Goal: Complete application form

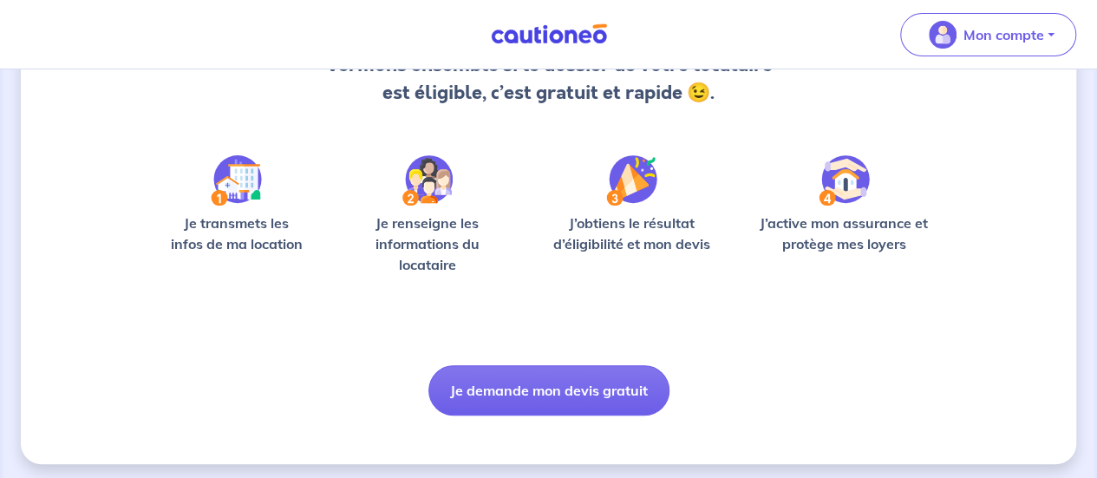
scroll to position [219, 0]
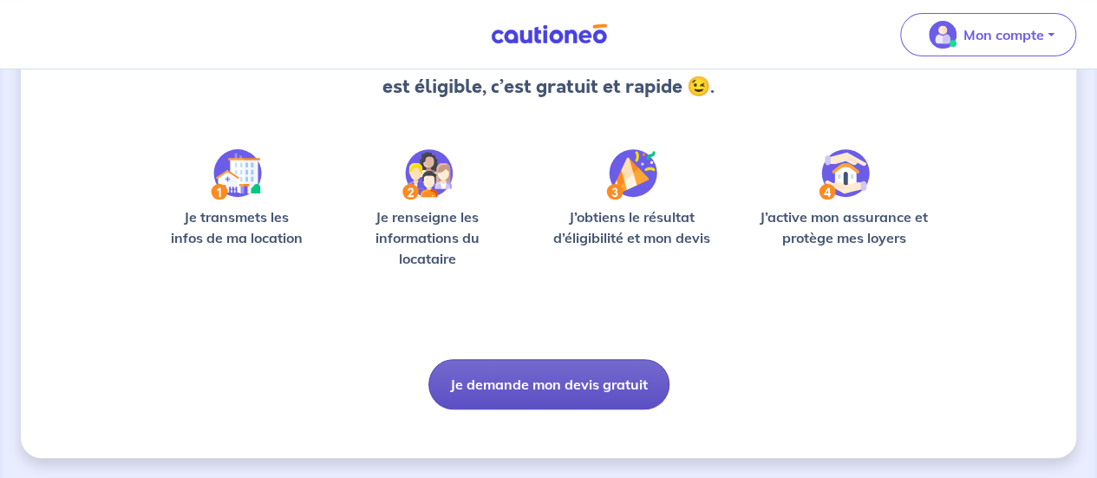
drag, startPoint x: 574, startPoint y: 376, endPoint x: 503, endPoint y: 386, distance: 71.8
click at [503, 386] on button "Je demande mon devis gratuit" at bounding box center [549, 384] width 241 height 50
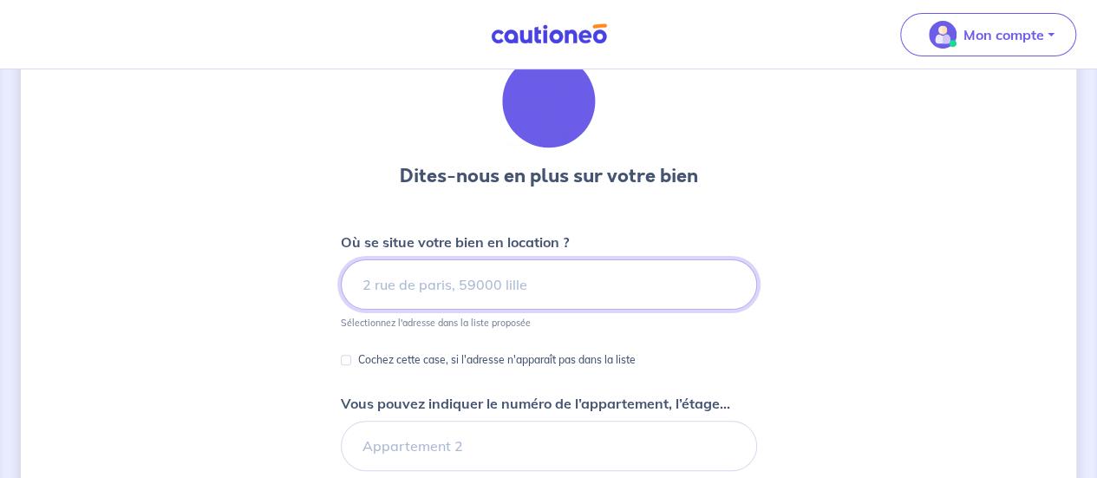
scroll to position [81, 0]
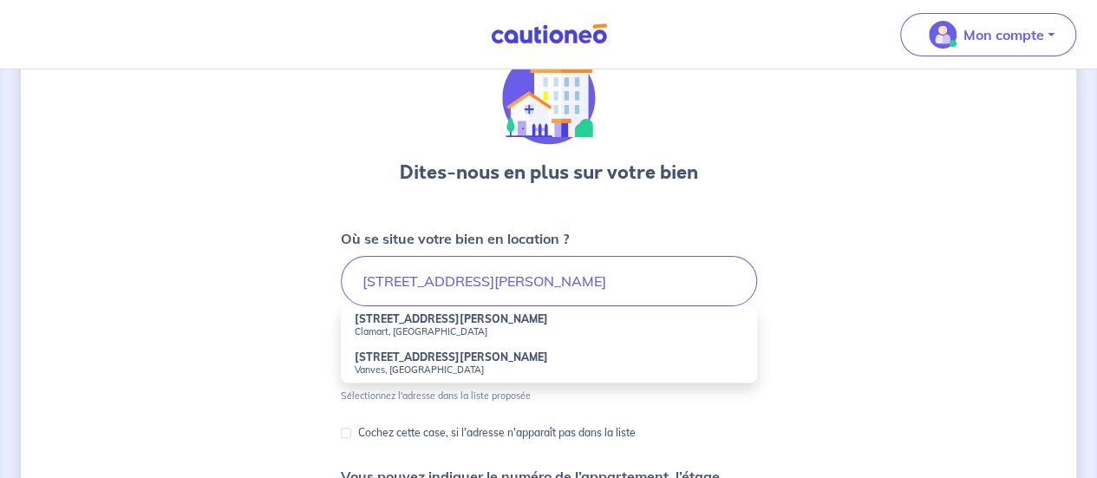
click at [461, 327] on small "Clamart, [GEOGRAPHIC_DATA]" at bounding box center [549, 331] width 389 height 12
type input "[STREET_ADDRESS][PERSON_NAME]"
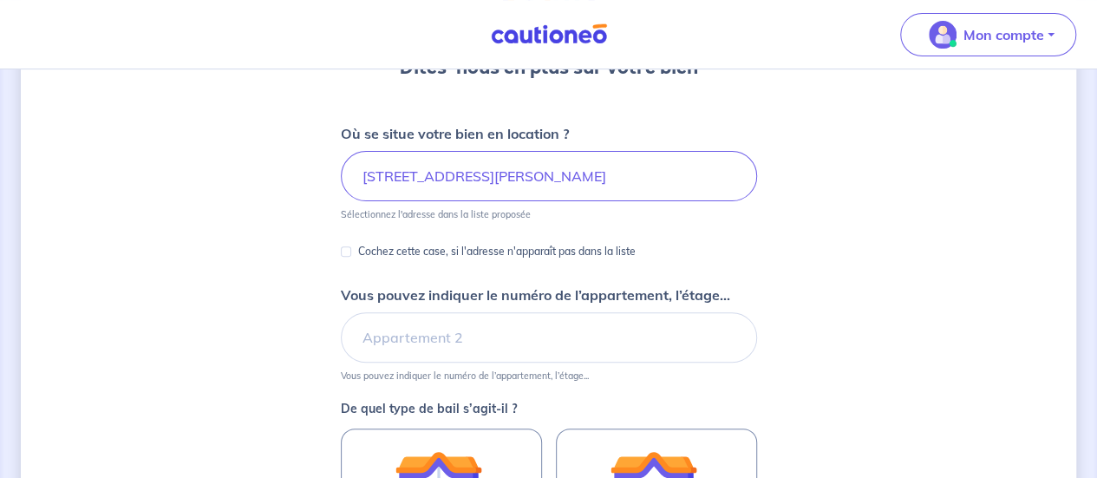
scroll to position [187, 0]
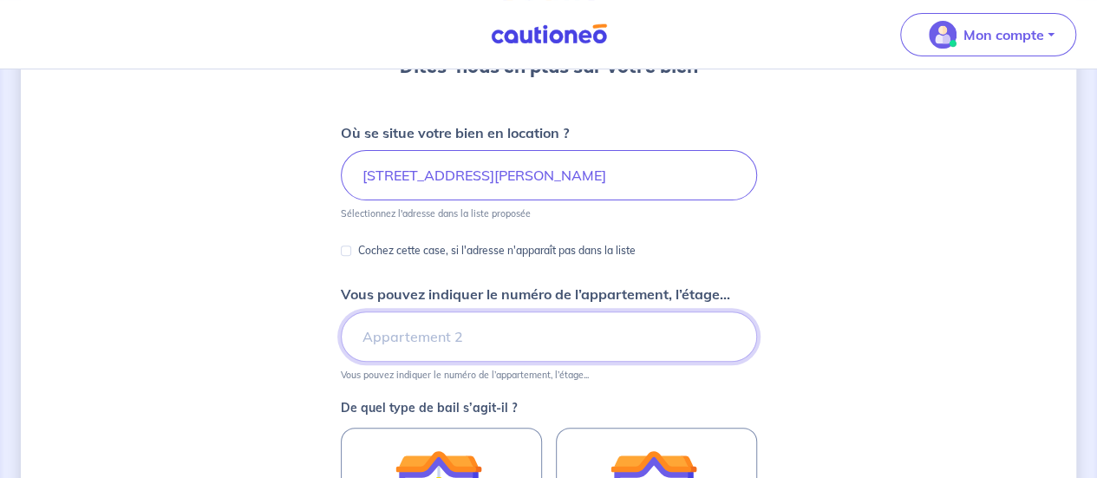
click at [507, 324] on input "Vous pouvez indiquer le numéro de l’appartement, l’étage..." at bounding box center [549, 336] width 416 height 50
type input "étage 2"
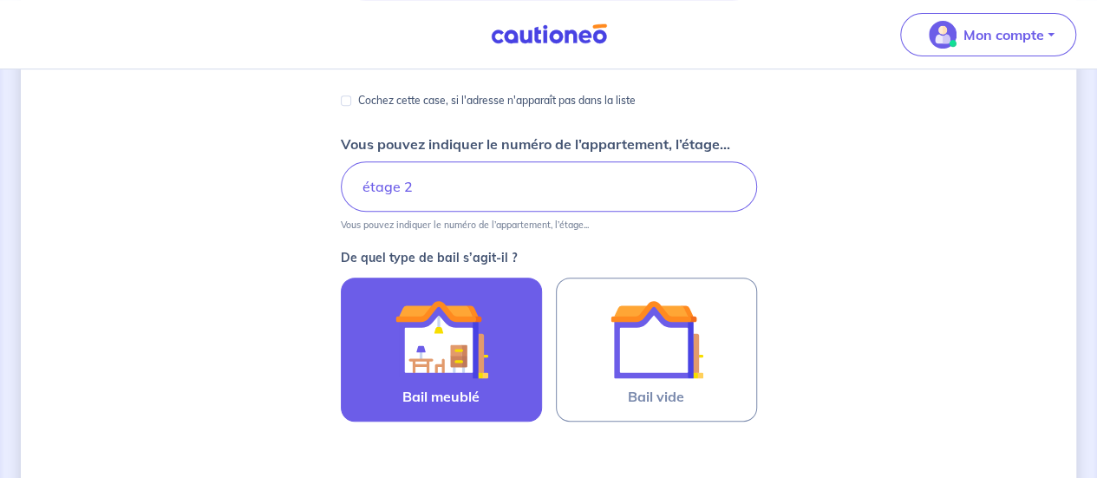
click at [457, 346] on img at bounding box center [442, 339] width 94 height 94
click at [0, 0] on input "Bail meublé" at bounding box center [0, 0] width 0 height 0
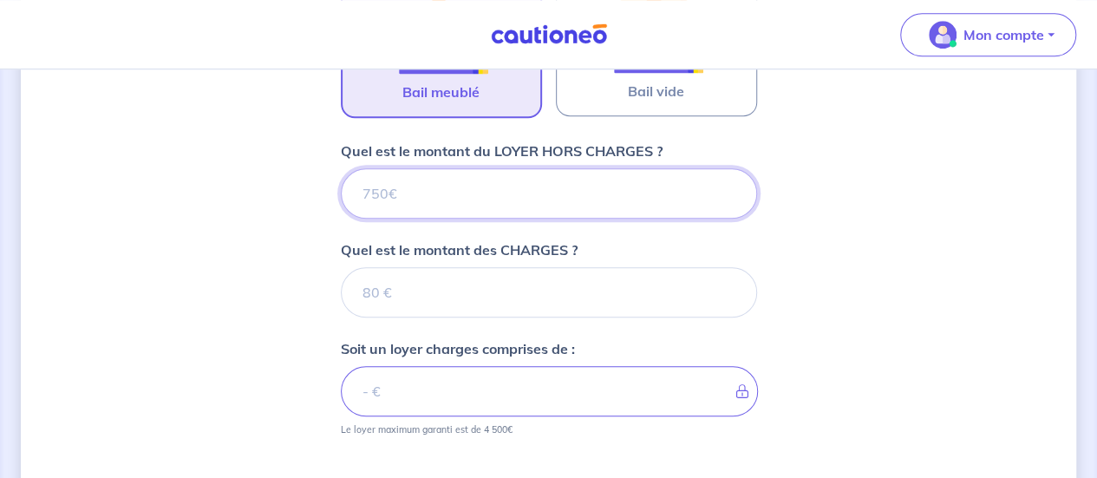
scroll to position [609, 0]
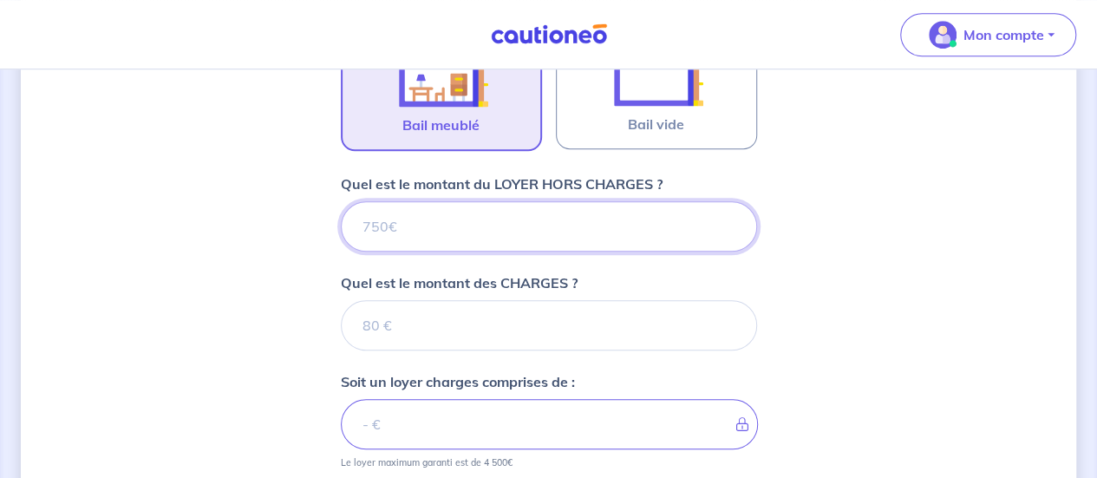
click at [474, 239] on input "Quel est le montant du LOYER HORS CHARGES ?" at bounding box center [549, 226] width 416 height 50
type input "105"
type input "1050"
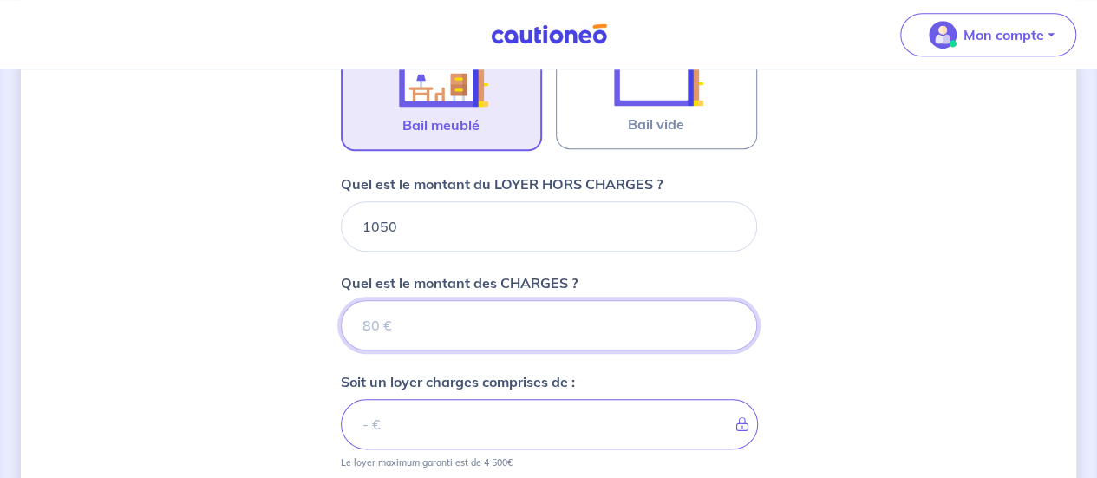
click at [408, 329] on input "Quel est le montant des CHARGES ?" at bounding box center [549, 325] width 416 height 50
type input "100"
type input "1150"
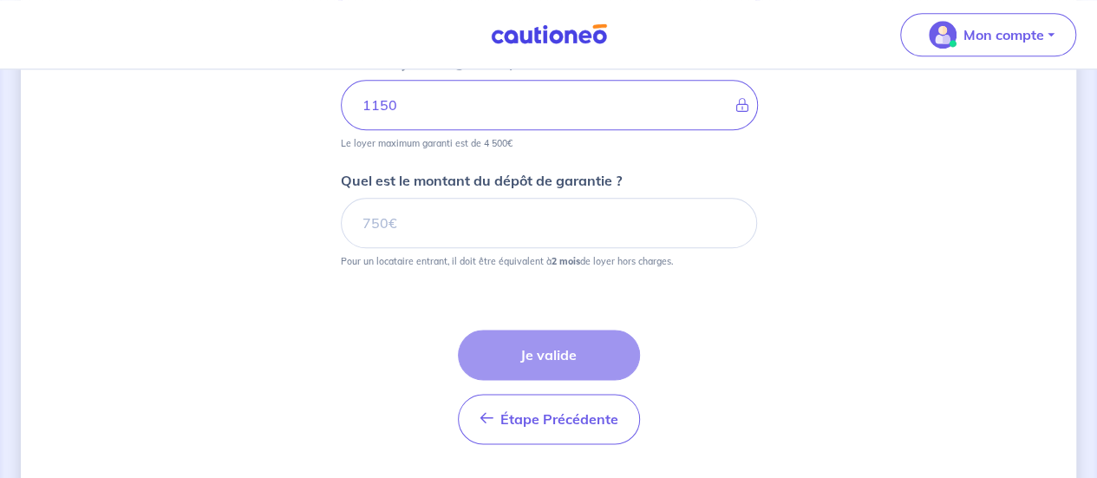
scroll to position [946, 0]
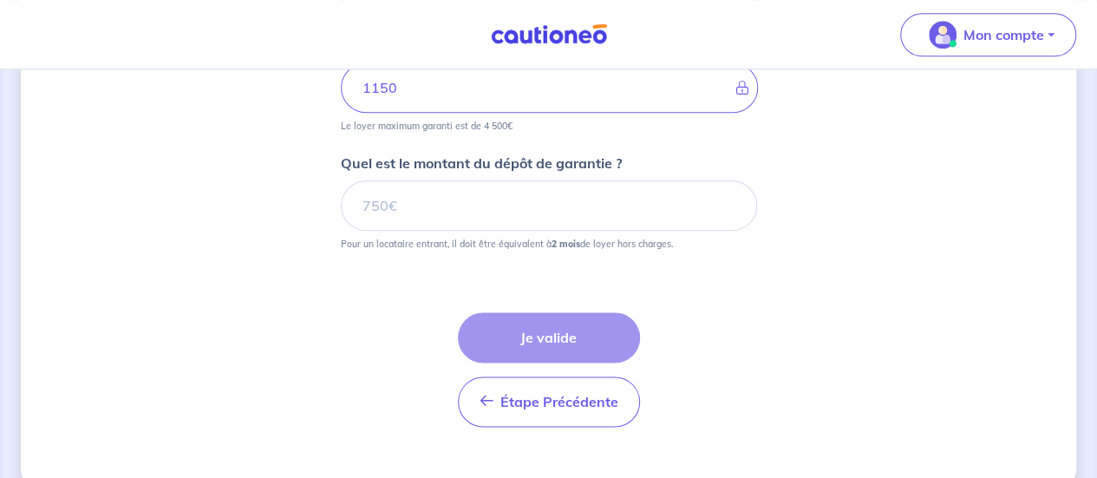
type input "100"
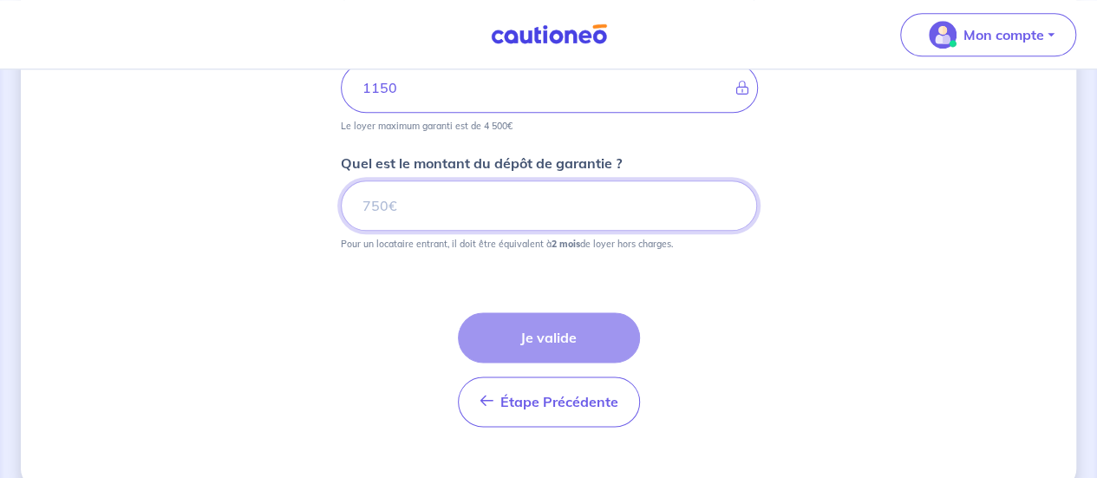
click at [479, 219] on input "Quel est le montant du dépôt de garantie ?" at bounding box center [549, 205] width 416 height 50
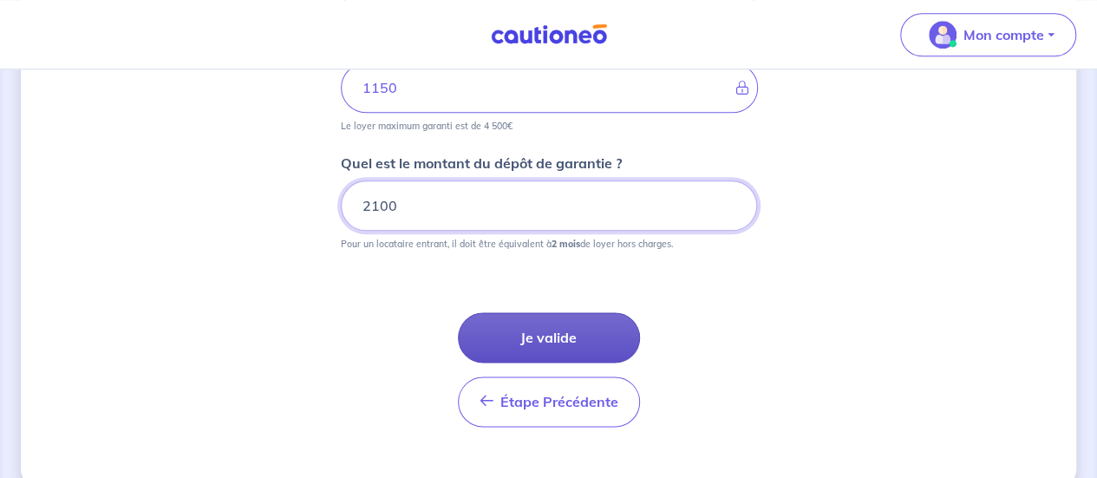
type input "2100"
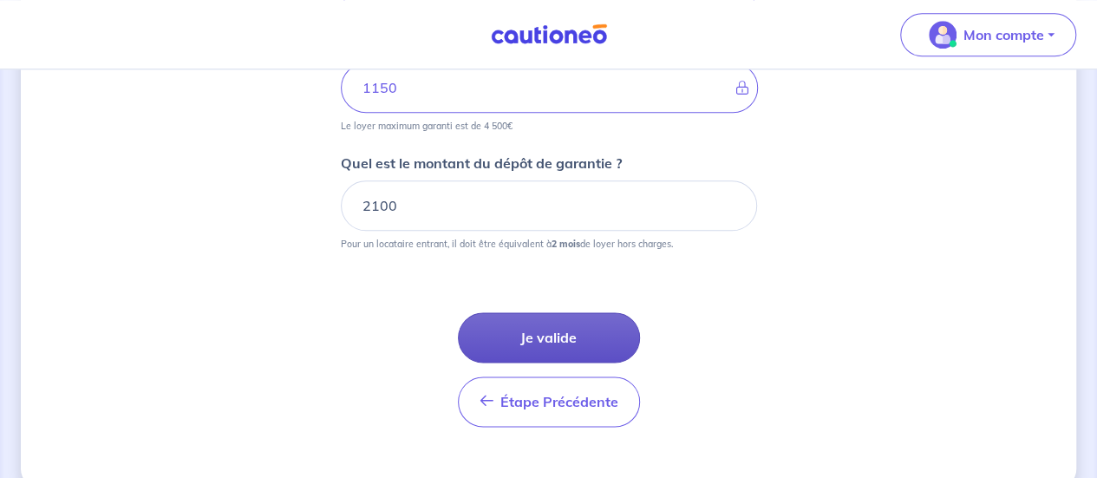
click at [536, 337] on button "Je valide" at bounding box center [549, 337] width 182 height 50
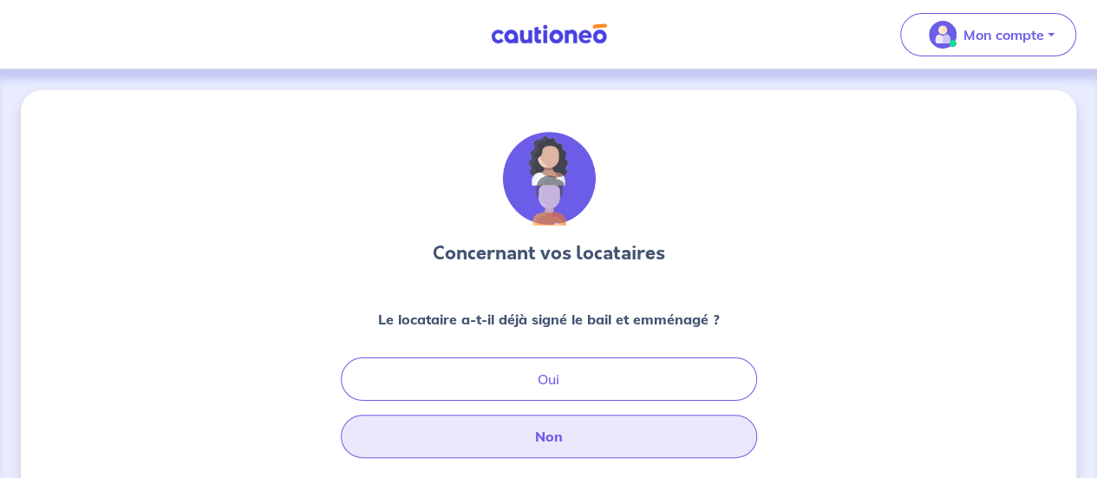
click at [590, 425] on button "Non" at bounding box center [549, 436] width 416 height 43
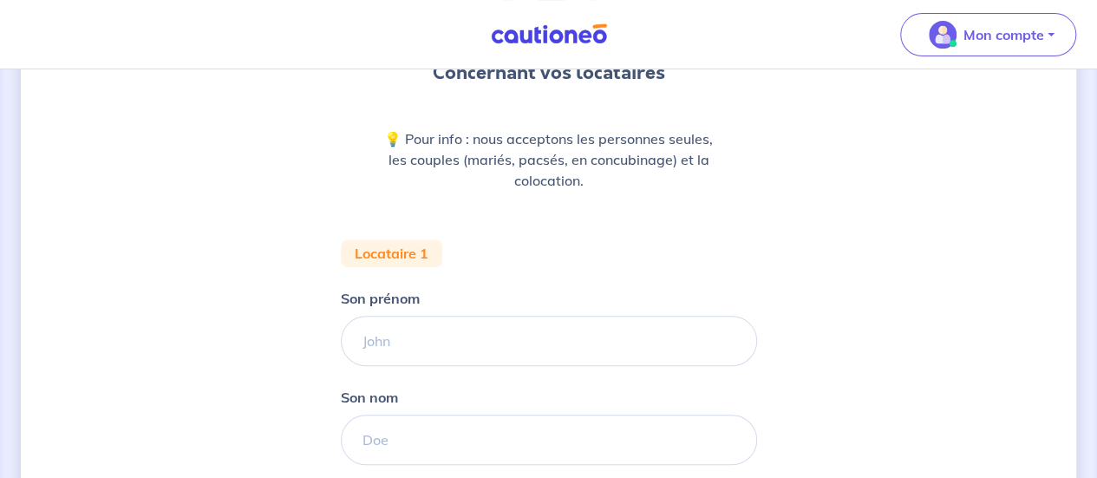
scroll to position [181, 0]
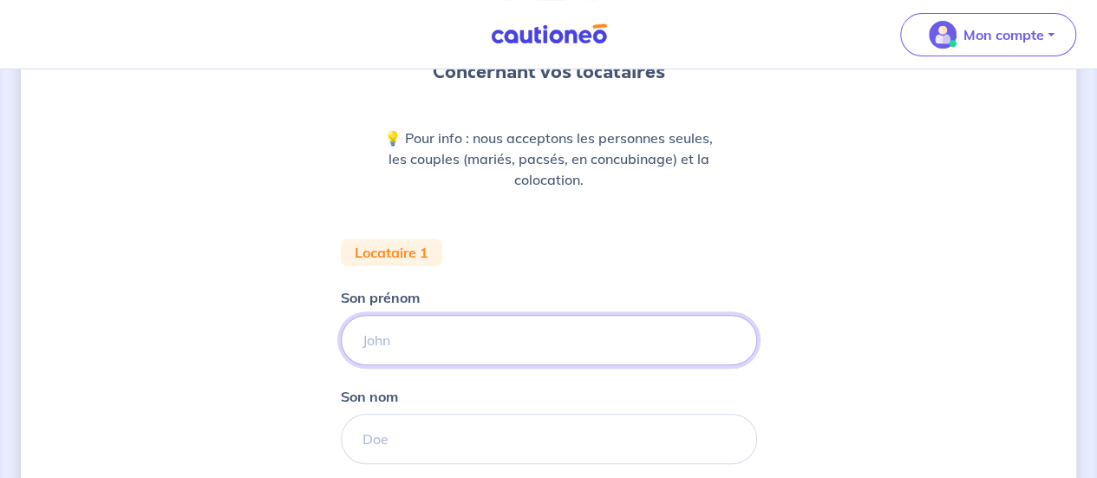
click at [422, 341] on input "Son prénom" at bounding box center [549, 340] width 416 height 50
type input "WASSIM"
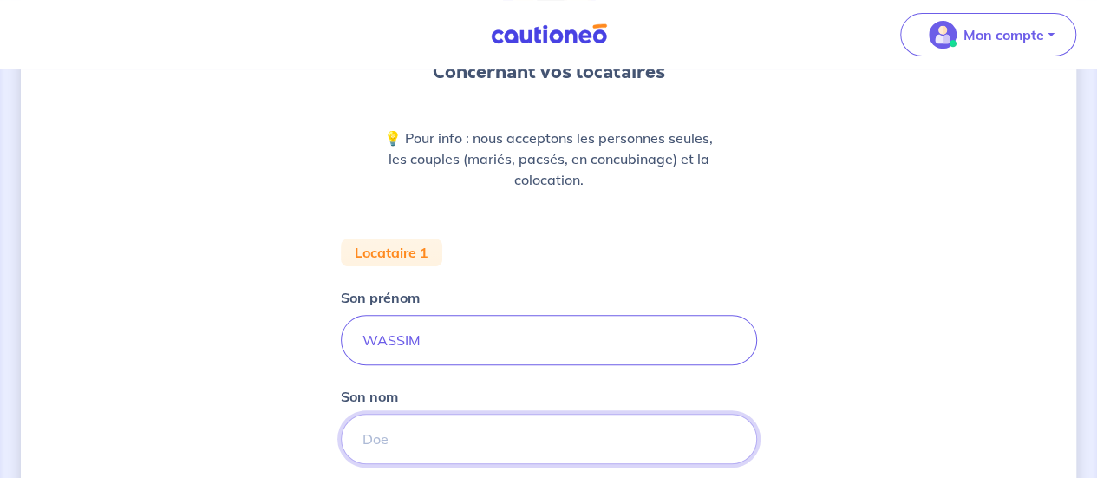
click at [397, 420] on input "Son nom" at bounding box center [549, 439] width 416 height 50
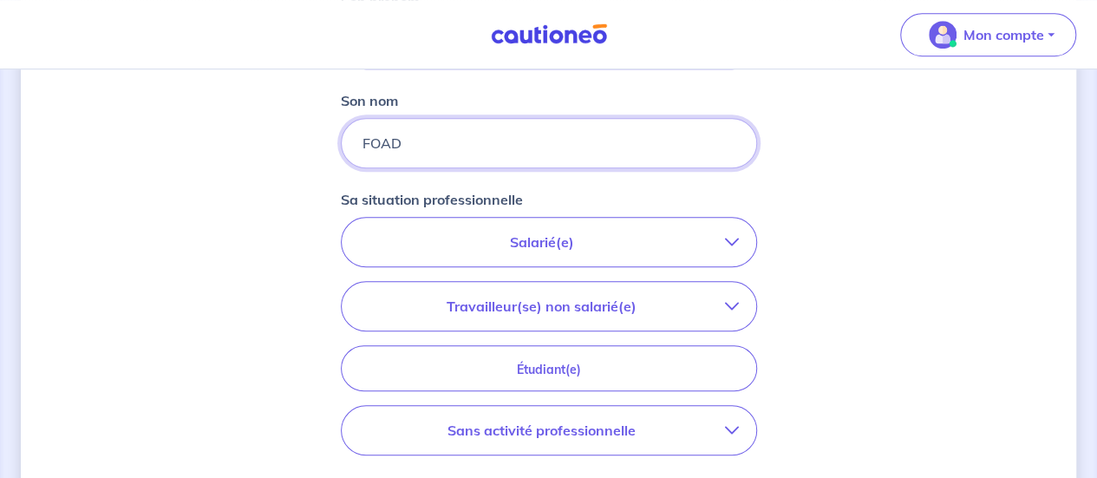
scroll to position [474, 0]
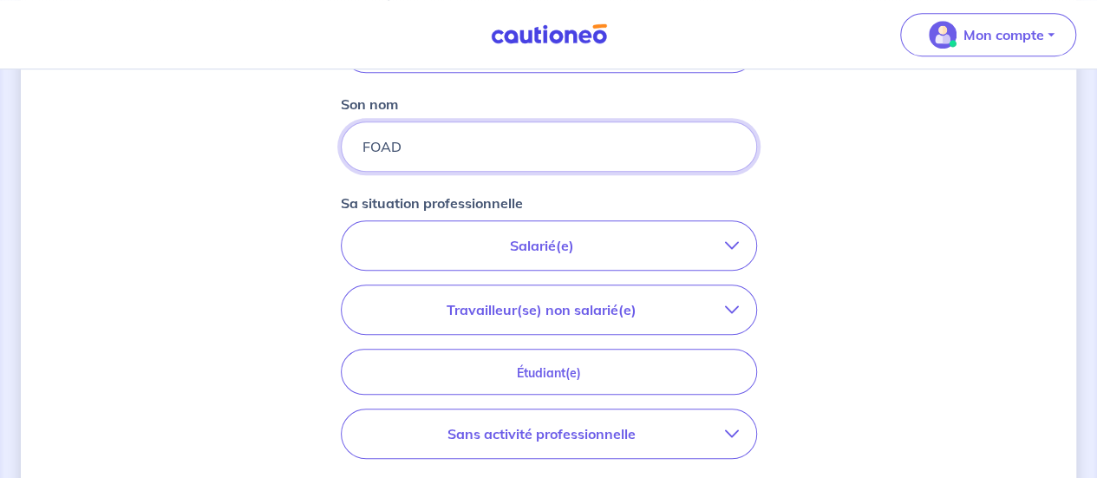
type input "FOAD"
click at [717, 299] on p "Travailleur(se) non salarié(e)" at bounding box center [542, 309] width 366 height 21
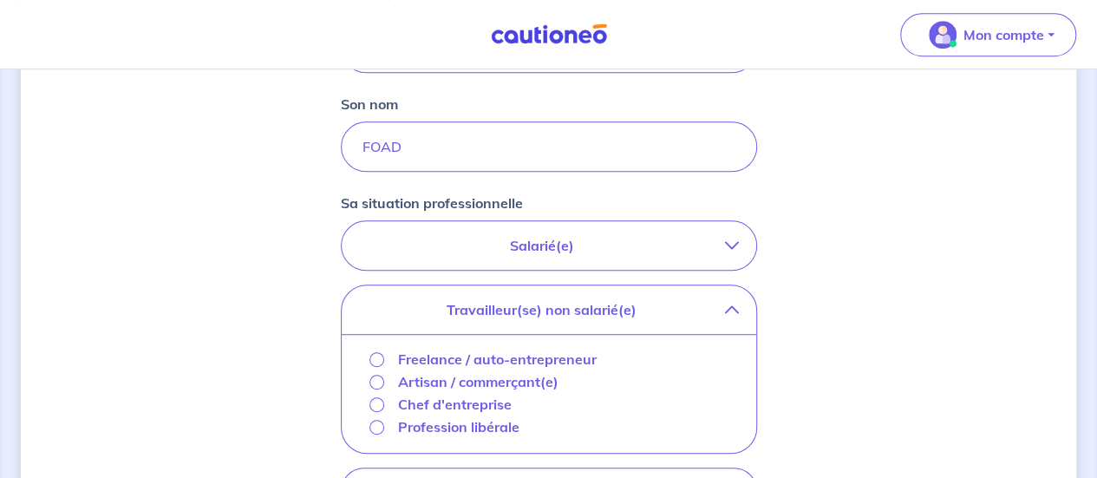
click at [370, 394] on div "Chef d'entreprise" at bounding box center [441, 404] width 143 height 21
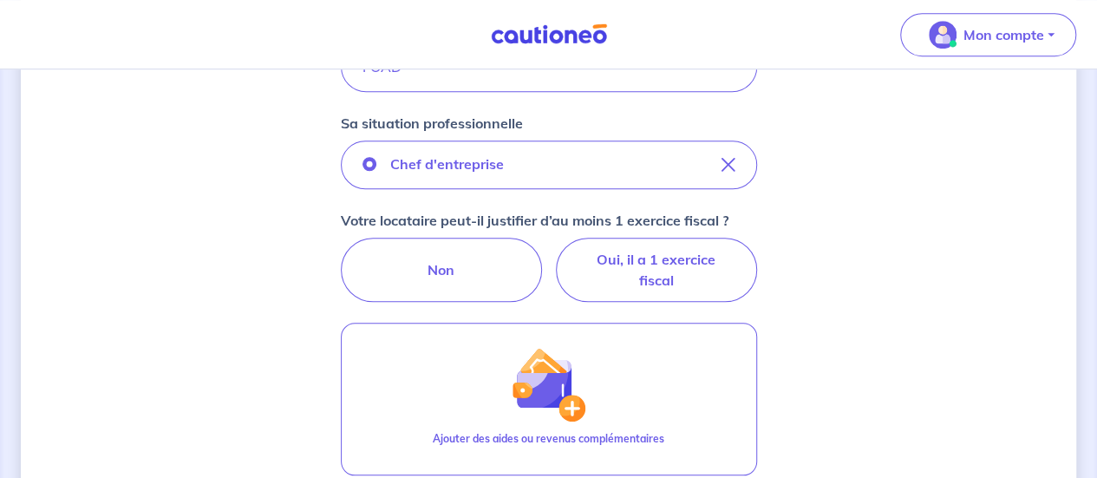
scroll to position [554, 0]
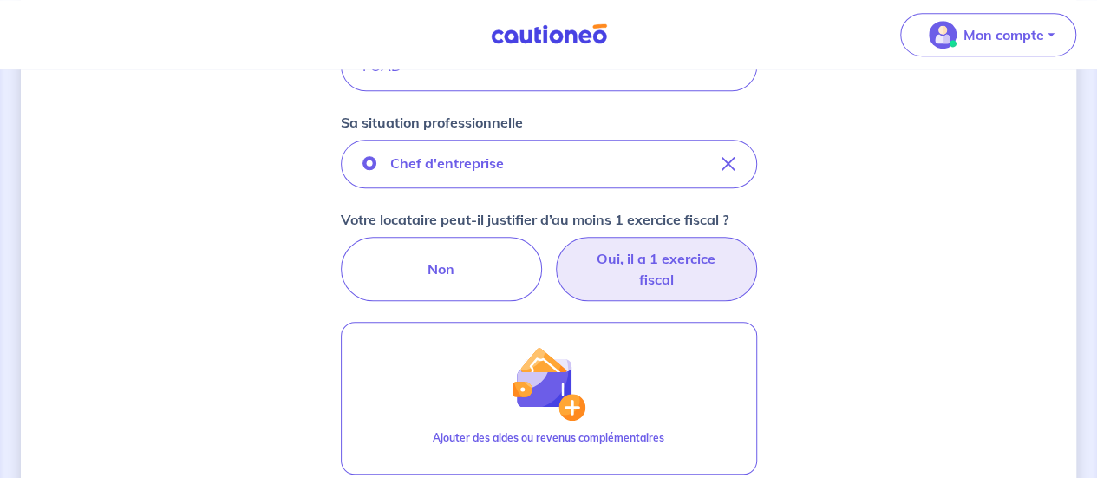
click at [670, 264] on label "Oui, il a 1 exercice fiscal" at bounding box center [656, 269] width 201 height 64
click at [554, 248] on input "Oui, il a 1 exercice fiscal" at bounding box center [548, 242] width 11 height 11
radio input "true"
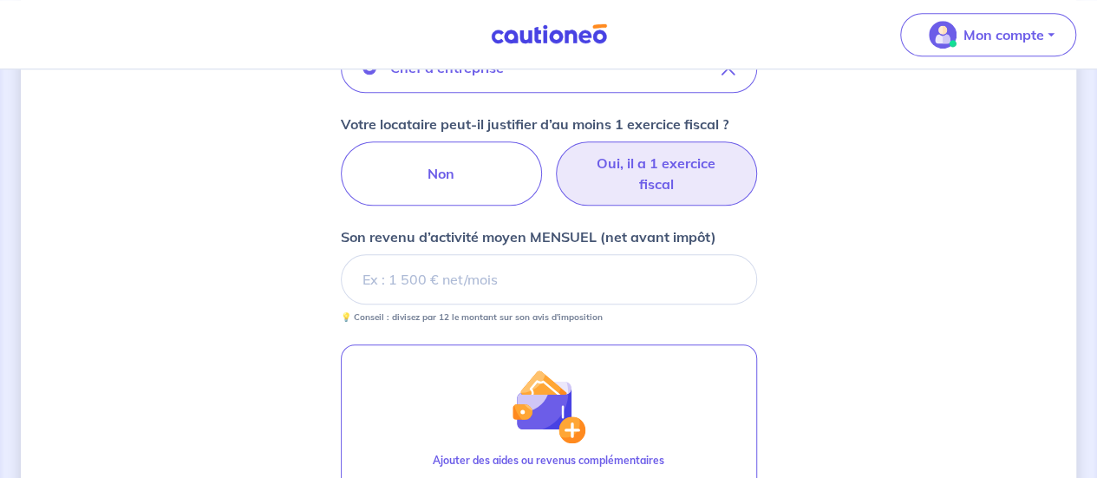
scroll to position [648, 0]
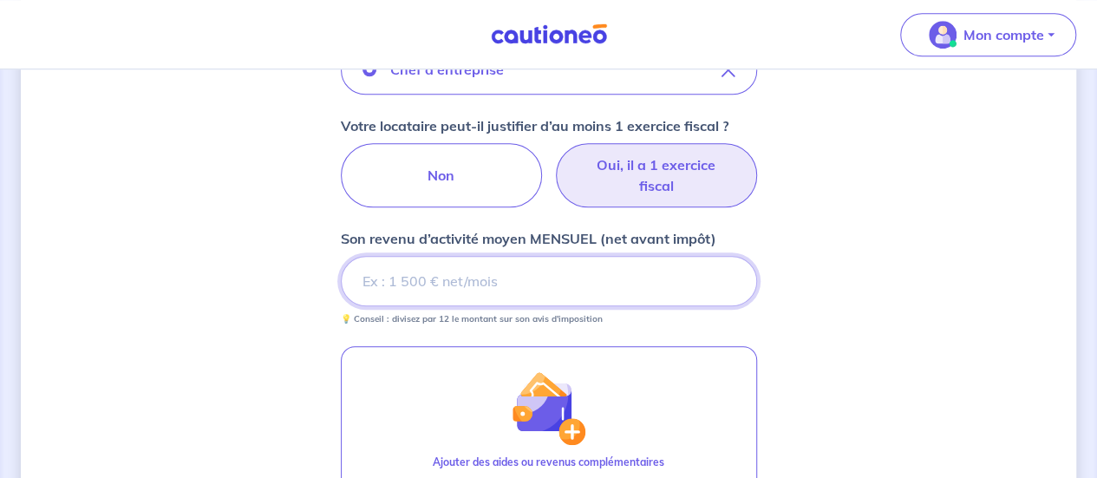
click at [468, 281] on input "Son revenu d’activité moyen MENSUEL (net avant impôt)" at bounding box center [549, 281] width 416 height 50
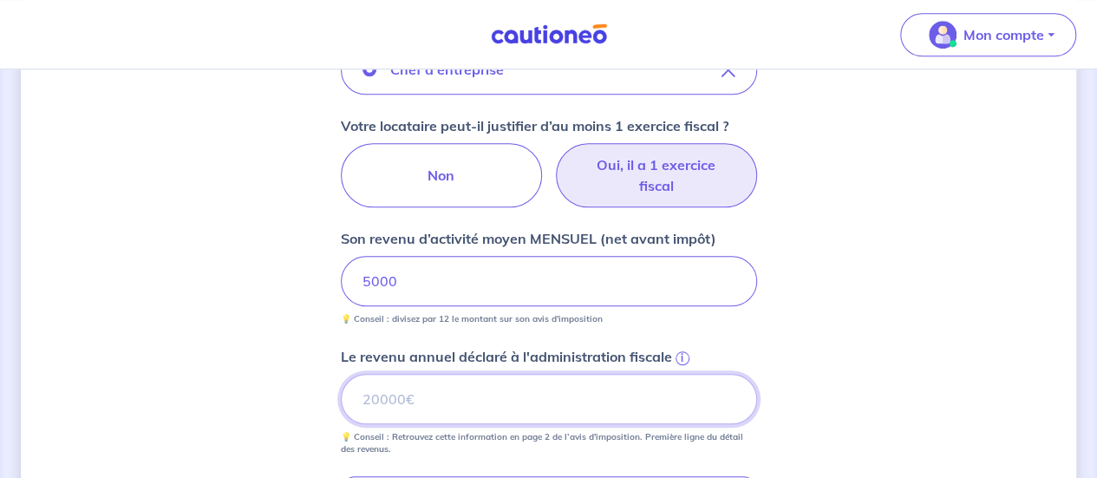
click at [493, 405] on input "Le revenu annuel déclaré à l'administration fiscale i" at bounding box center [549, 399] width 416 height 50
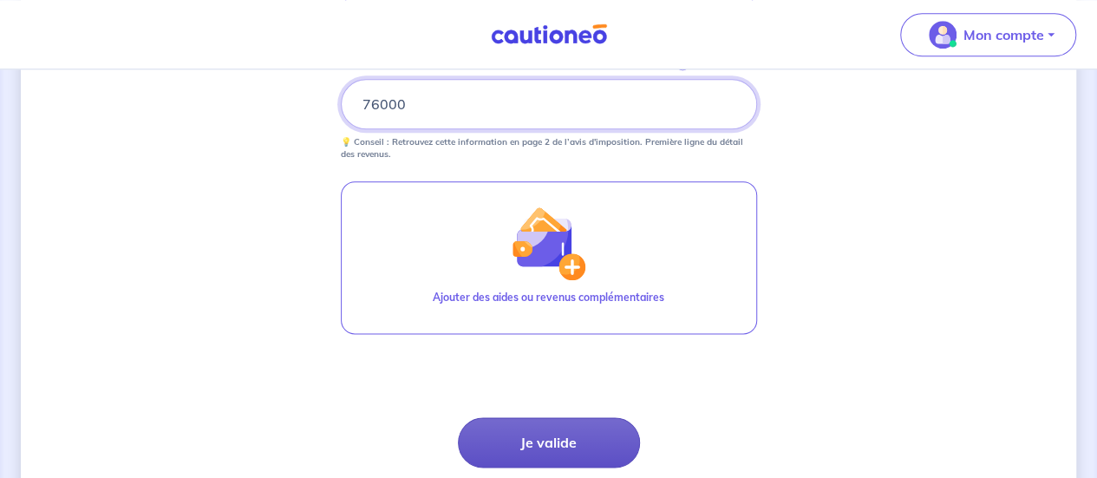
type input "76000"
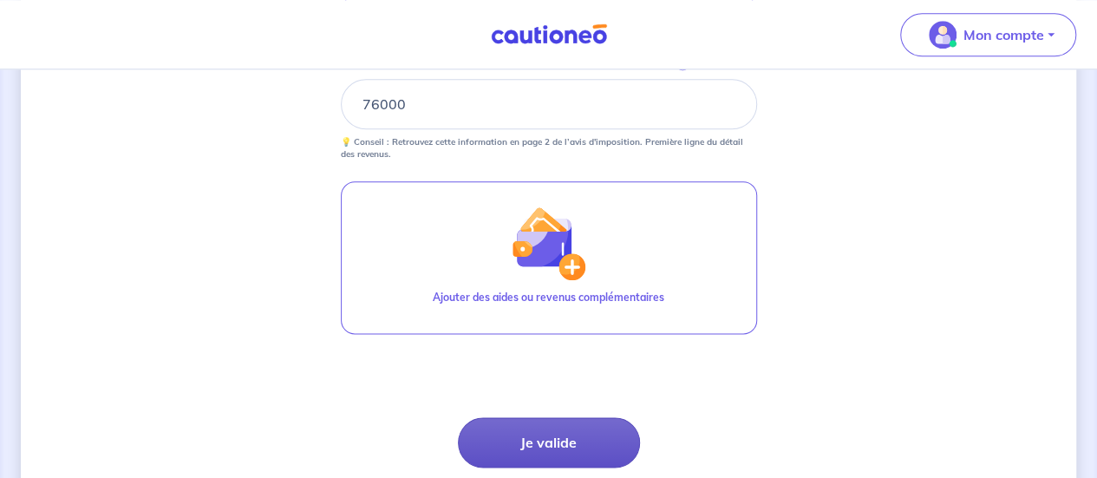
click at [560, 434] on button "Je valide" at bounding box center [549, 442] width 182 height 50
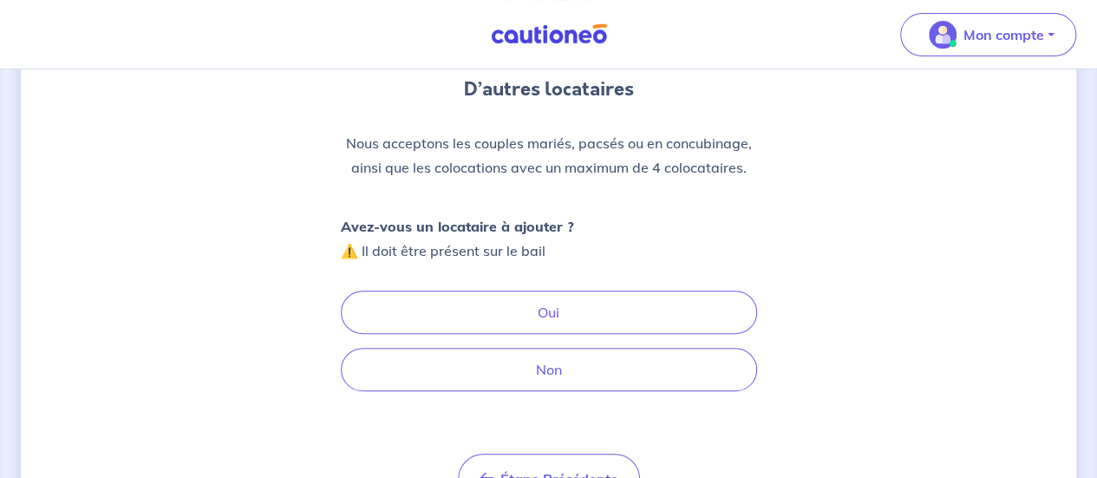
scroll to position [167, 0]
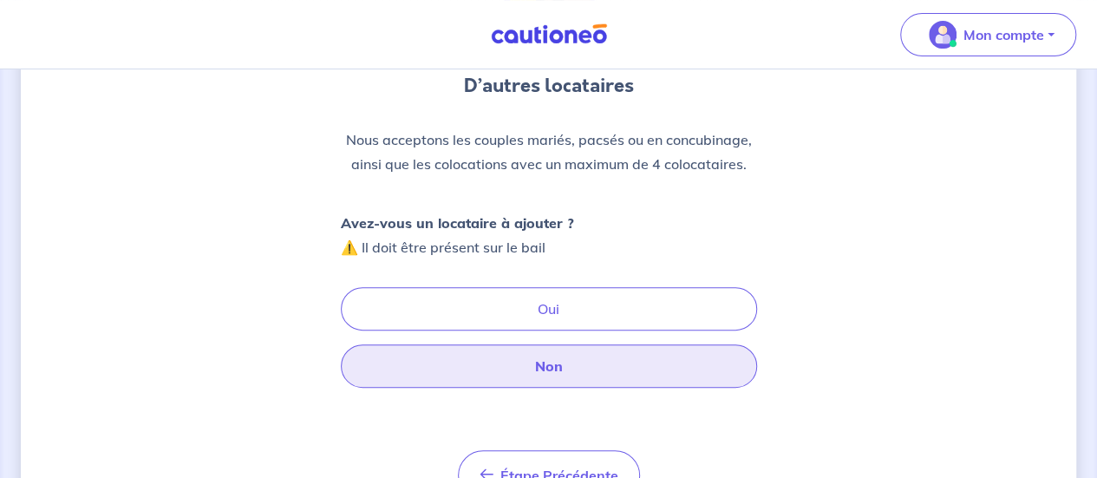
click at [574, 363] on button "Non" at bounding box center [549, 365] width 416 height 43
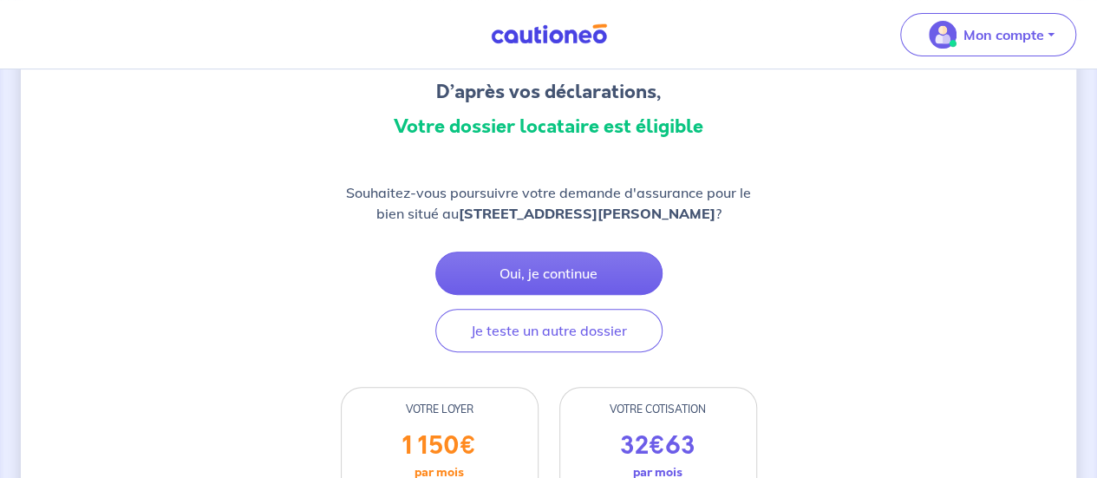
scroll to position [145, 0]
